Goal: Information Seeking & Learning: Learn about a topic

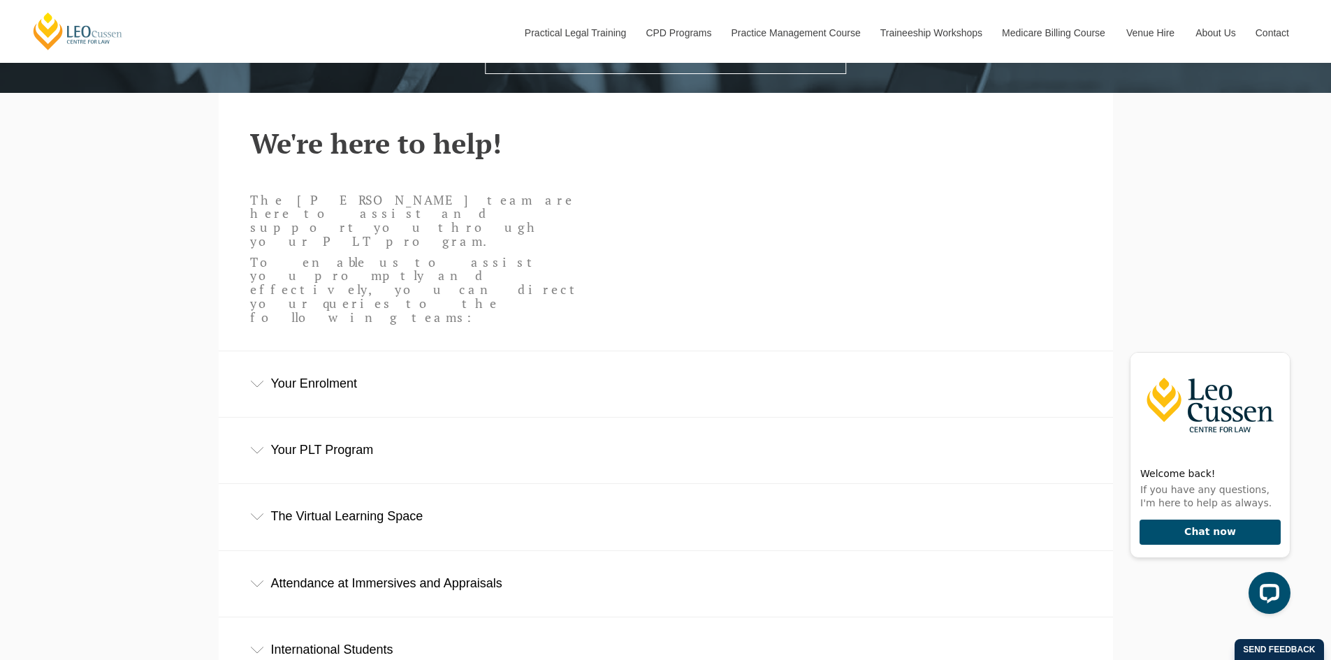
scroll to position [559, 0]
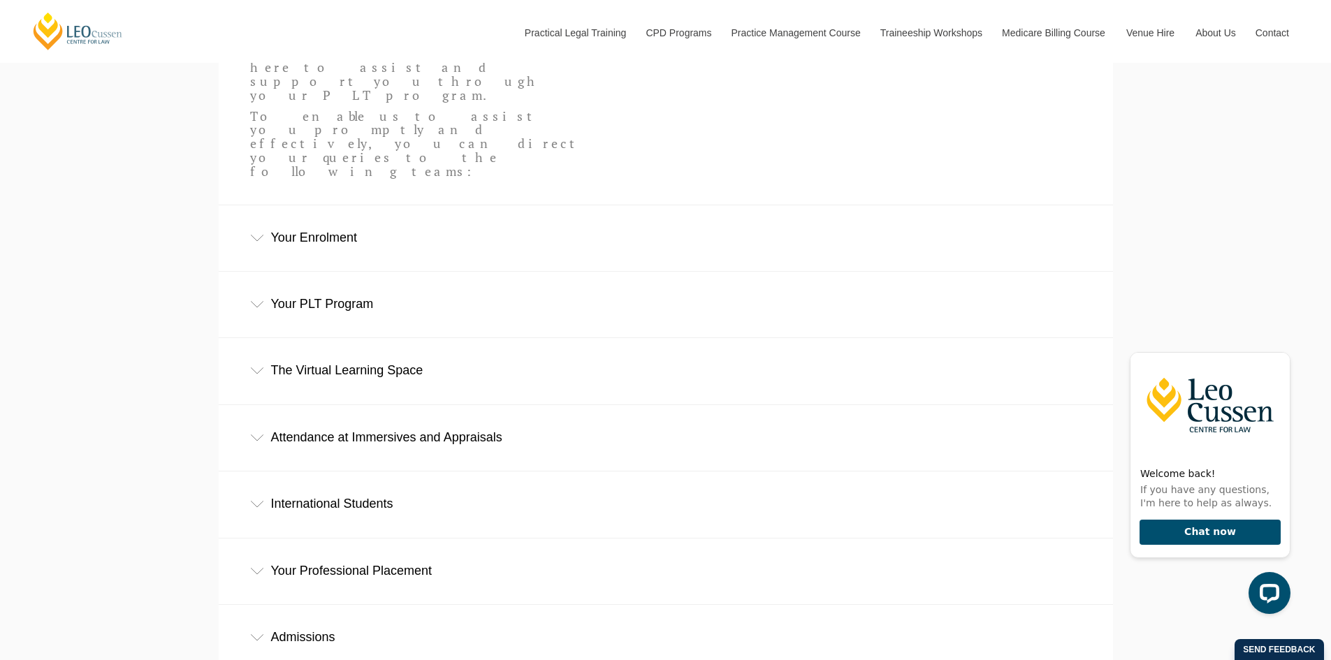
drag, startPoint x: 457, startPoint y: 425, endPoint x: 457, endPoint y: 432, distance: 7.7
click at [456, 472] on div "International Students" at bounding box center [666, 504] width 894 height 65
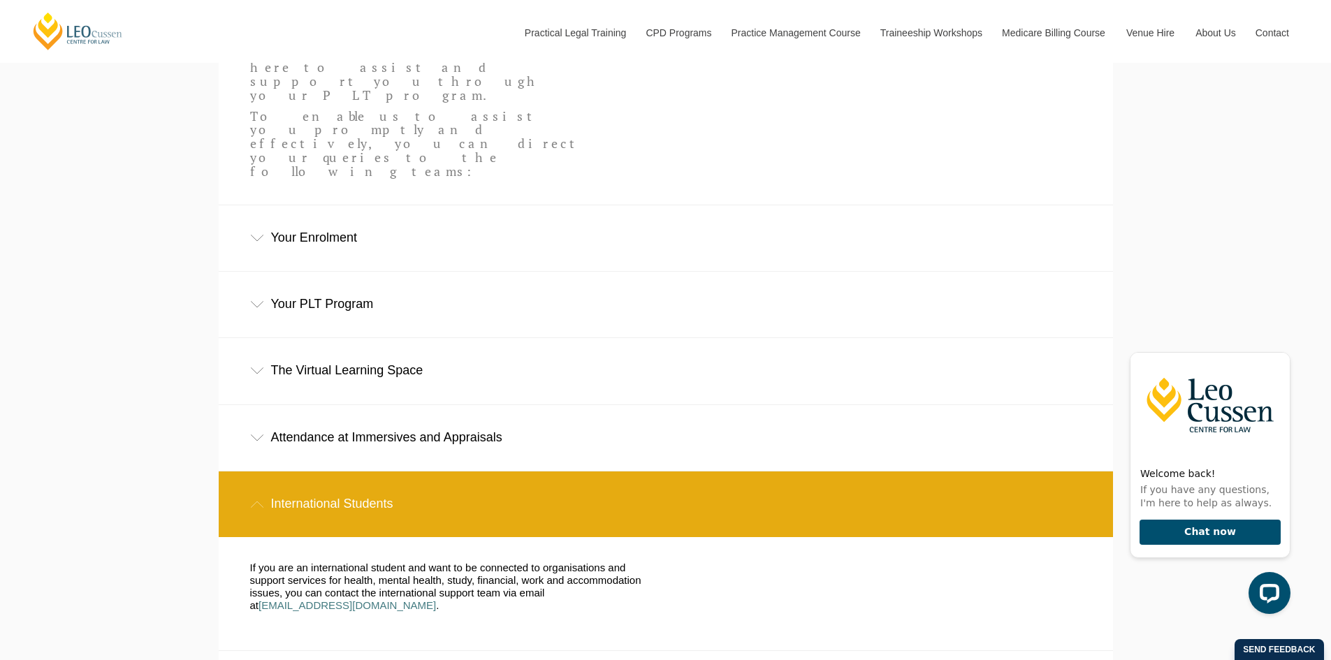
click at [576, 472] on div "International Students" at bounding box center [666, 504] width 894 height 65
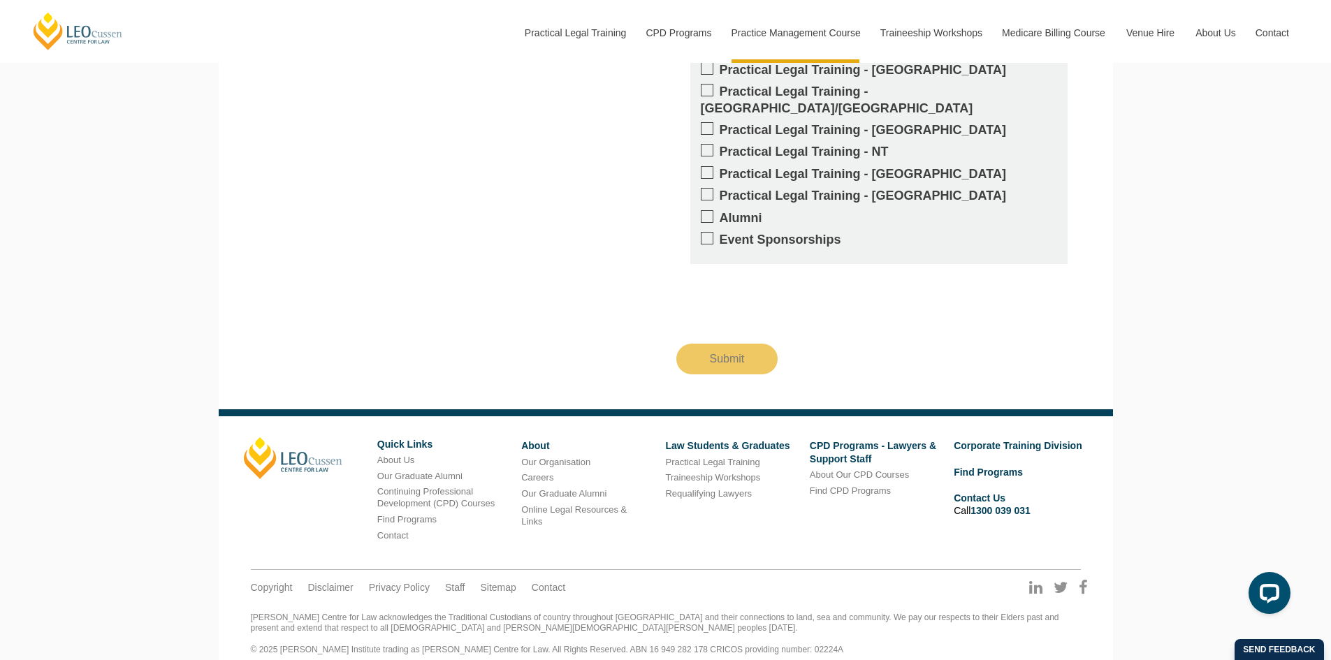
scroll to position [3229, 0]
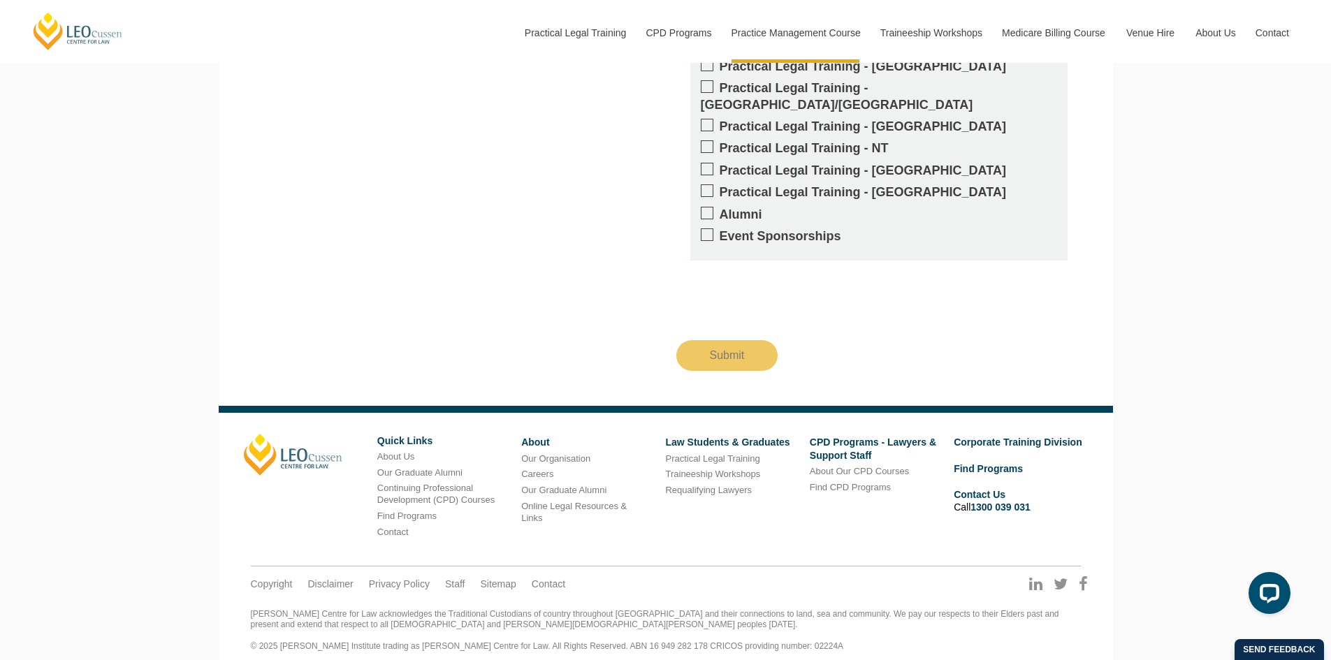
drag, startPoint x: 608, startPoint y: 223, endPoint x: 592, endPoint y: 219, distance: 15.9
click at [608, 223] on div "Get updates on your specific areas of interest whether it be CPD, PLT, our Prac…" at bounding box center [666, 78] width 852 height 587
